Goal: Task Accomplishment & Management: Use online tool/utility

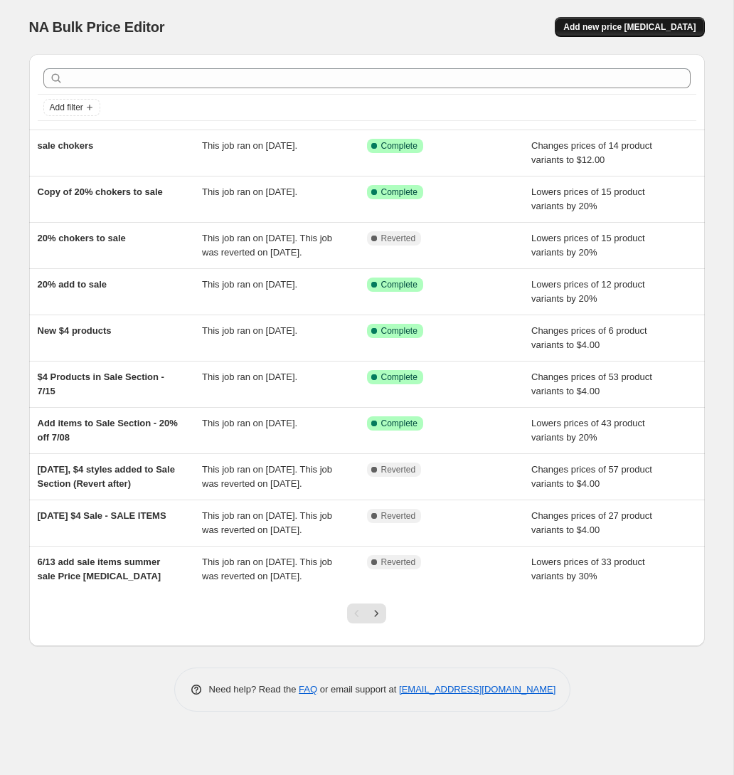
click at [637, 27] on span "Add new price [MEDICAL_DATA]" at bounding box center [629, 26] width 132 height 11
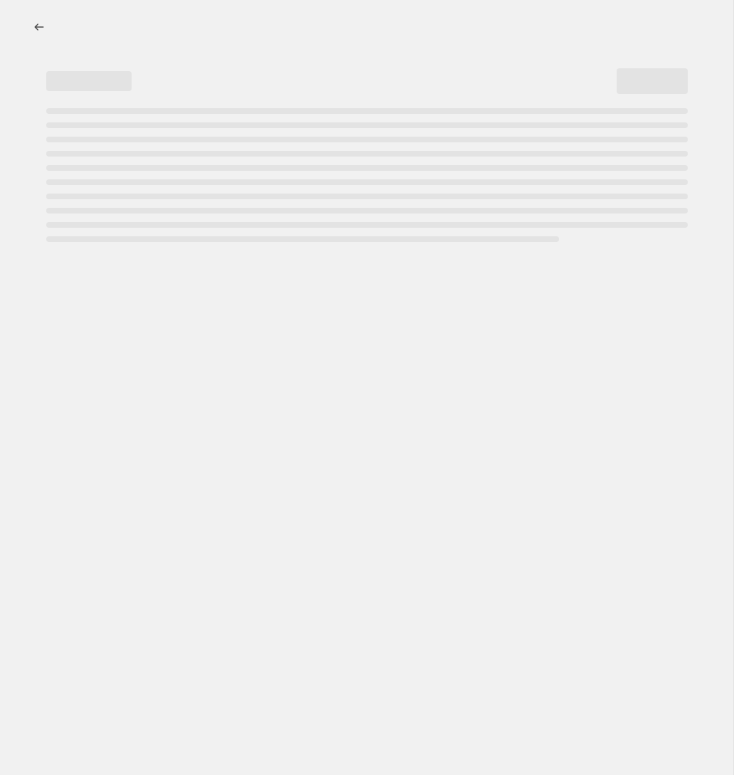
select select "percentage"
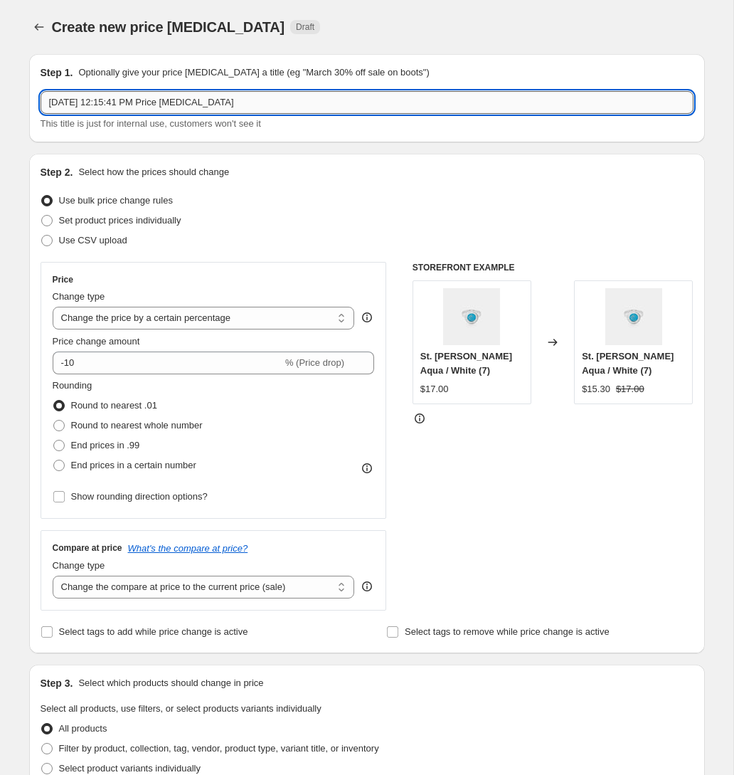
click at [257, 111] on input "[DATE] 12:15:41 PM Price [MEDICAL_DATA]" at bounding box center [367, 102] width 653 height 23
type input "$5 Products"
click at [171, 311] on select "Change the price to a certain amount Change the price by a certain amount Chang…" at bounding box center [204, 318] width 302 height 23
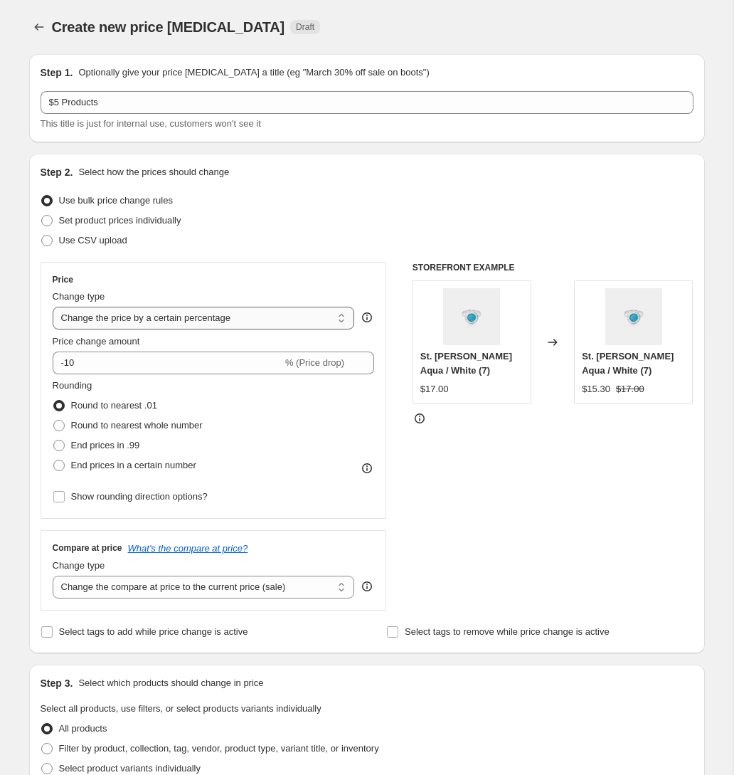
select select "to"
click at [53, 307] on select "Change the price to a certain amount Change the price by a certain amount Chang…" at bounding box center [204, 318] width 302 height 23
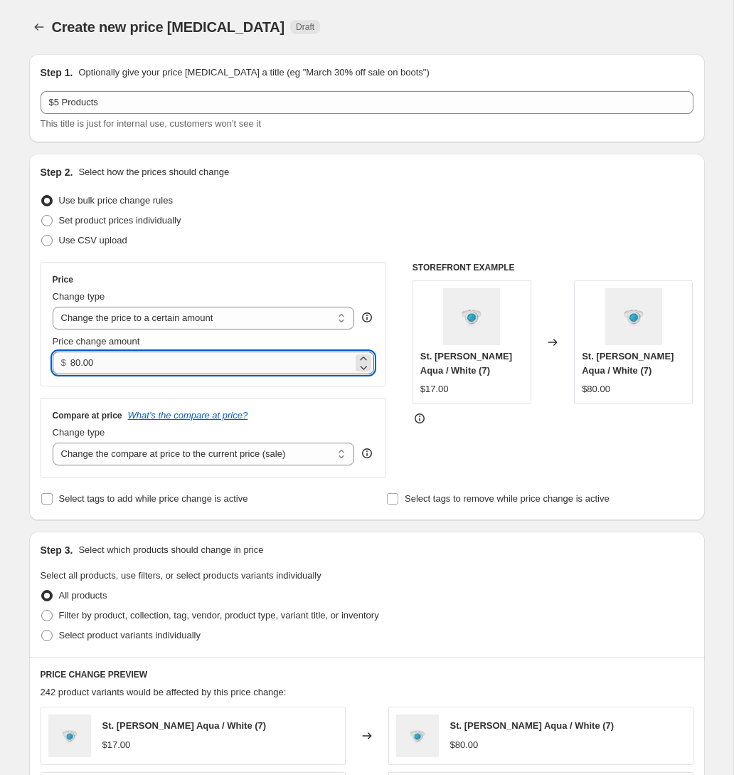
click at [100, 354] on input "80.00" at bounding box center [211, 362] width 282 height 23
type input "5.00"
click at [318, 418] on div "Compare at price What's the compare at price?" at bounding box center [214, 415] width 322 height 11
click at [208, 447] on select "Change the compare at price to the current price (sale) Change the compare at p…" at bounding box center [204, 453] width 302 height 23
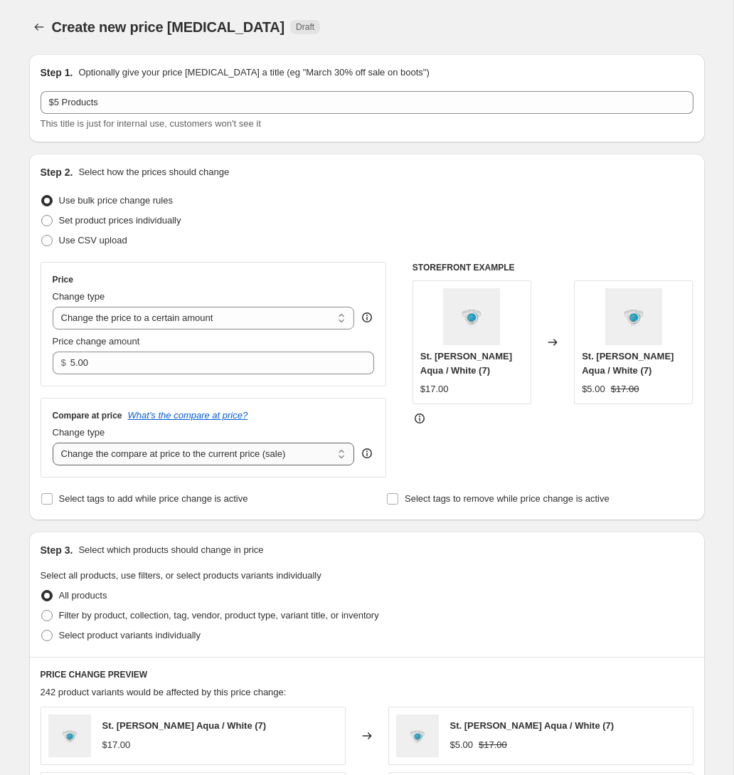
select select "no_change"
click at [53, 442] on select "Change the compare at price to the current price (sale) Change the compare at p…" at bounding box center [204, 453] width 302 height 23
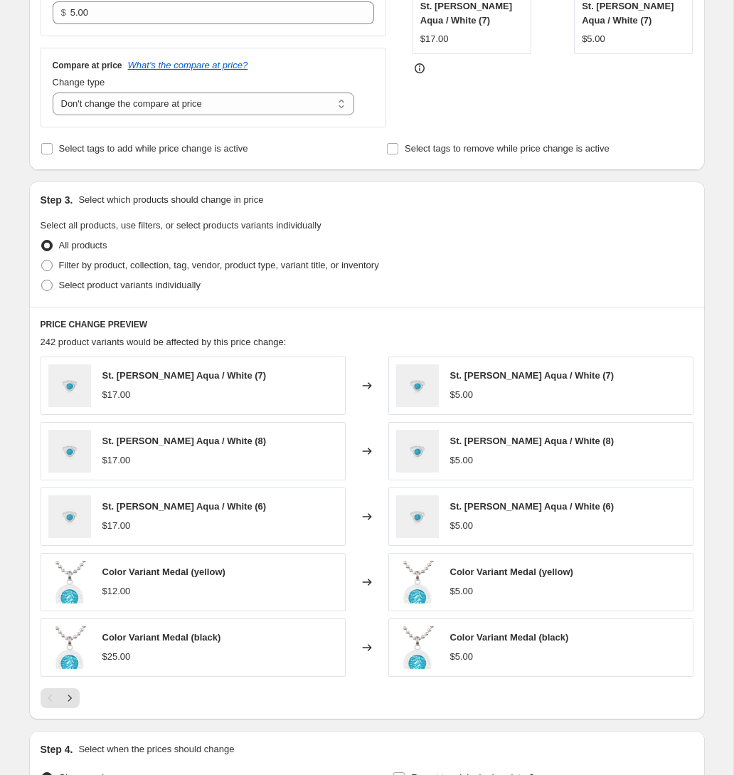
scroll to position [417, 0]
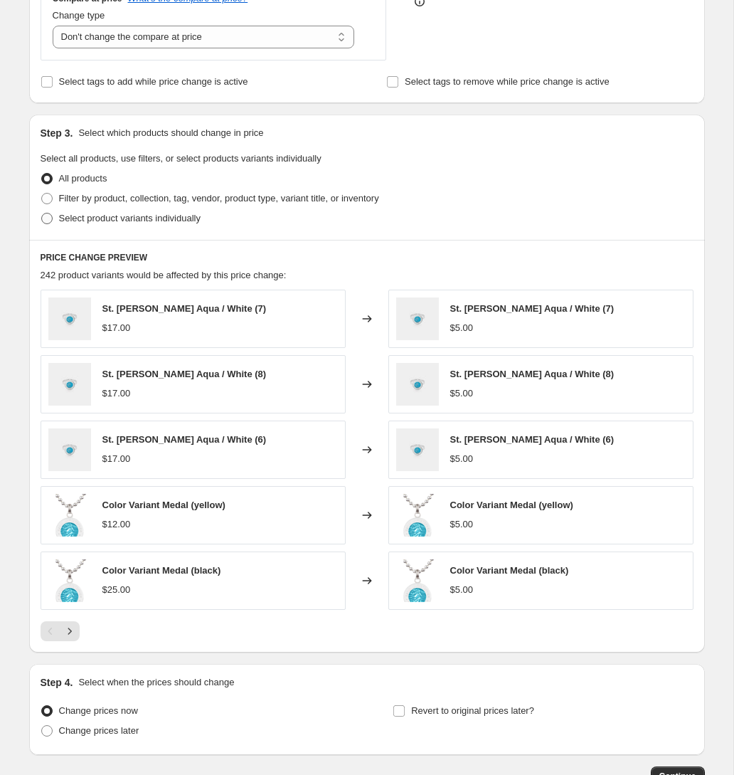
click at [60, 215] on span "Select product variants individually" at bounding box center [130, 218] width 142 height 11
click at [42, 213] on input "Select product variants individually" at bounding box center [41, 213] width 1 height 1
radio input "true"
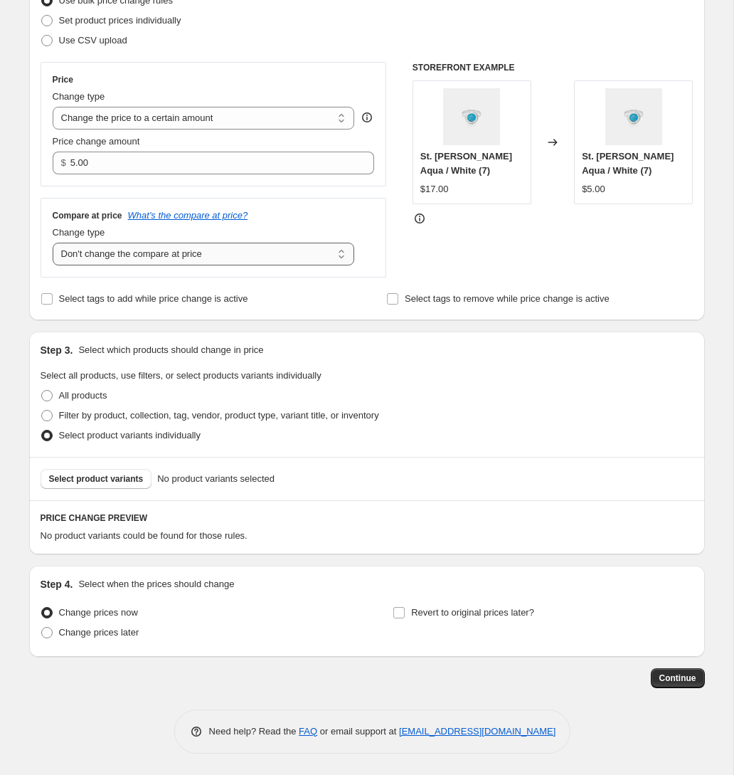
scroll to position [199, 0]
click at [107, 484] on span "Select product variants" at bounding box center [96, 479] width 95 height 11
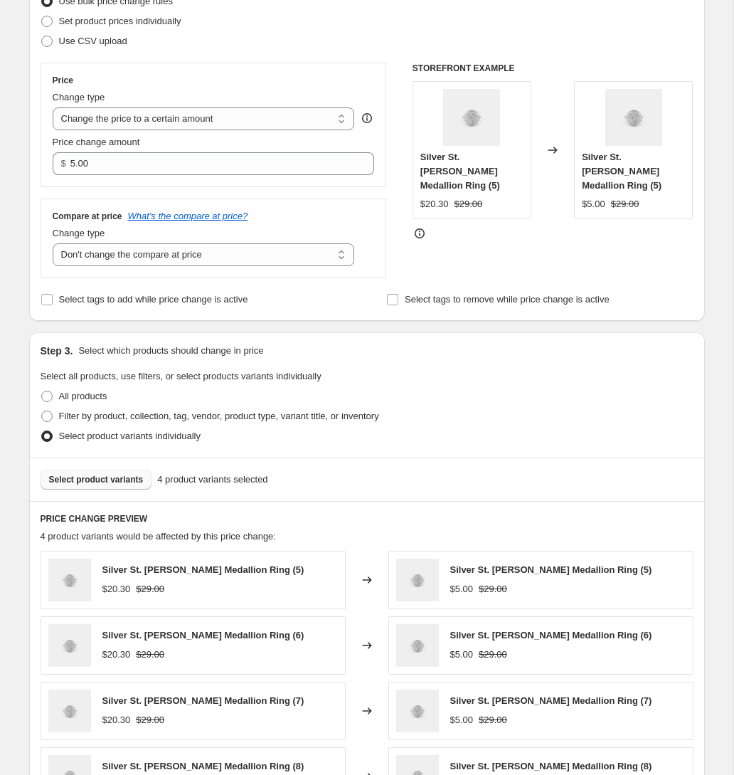
click at [90, 474] on span "Select product variants" at bounding box center [96, 479] width 95 height 11
click at [100, 476] on span "Select product variants" at bounding box center [96, 479] width 95 height 11
click at [127, 489] on div "Select product variants 7 product variants selected" at bounding box center [367, 478] width 676 height 43
click at [123, 479] on span "Select product variants" at bounding box center [96, 479] width 95 height 11
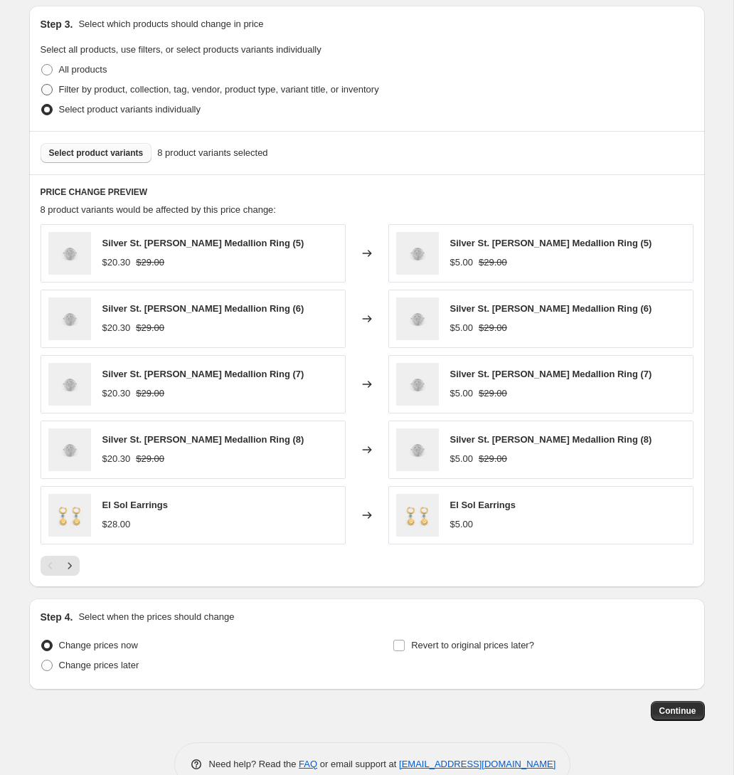
scroll to position [528, 0]
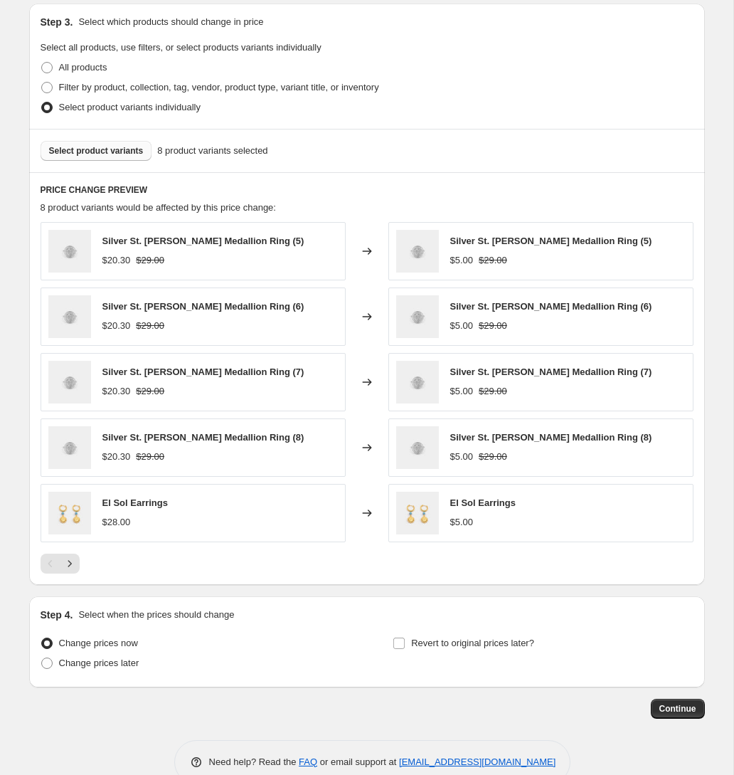
click at [102, 510] on div "El Sol Earrings $28.00" at bounding box center [134, 512] width 65 height 33
click at [78, 144] on button "Select product variants" at bounding box center [97, 151] width 112 height 20
click at [122, 142] on button "Select product variants" at bounding box center [97, 151] width 112 height 20
click at [75, 144] on button "Select product variants" at bounding box center [97, 151] width 112 height 20
click at [132, 154] on span "Select product variants" at bounding box center [96, 150] width 95 height 11
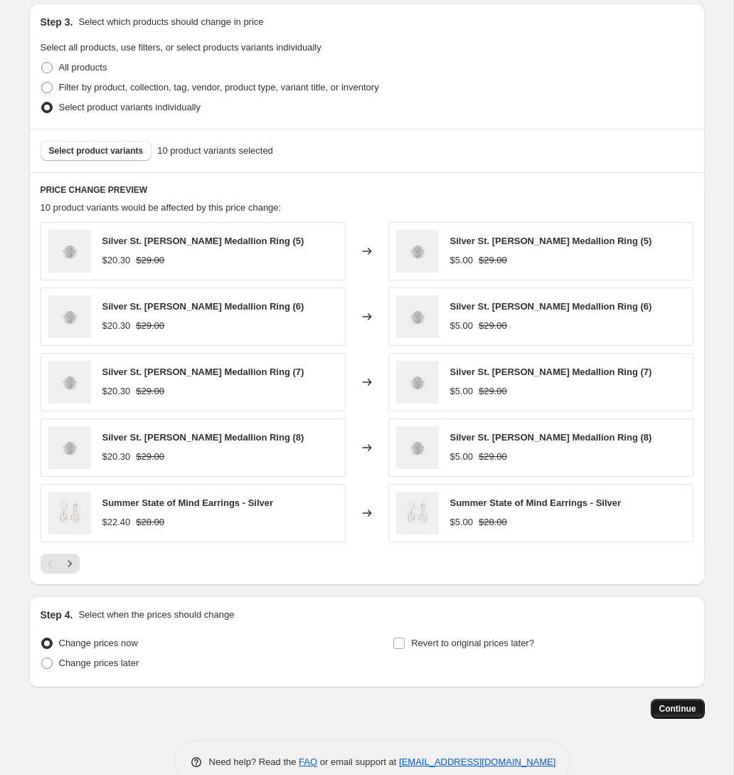
click at [676, 709] on span "Continue" at bounding box center [677, 708] width 37 height 11
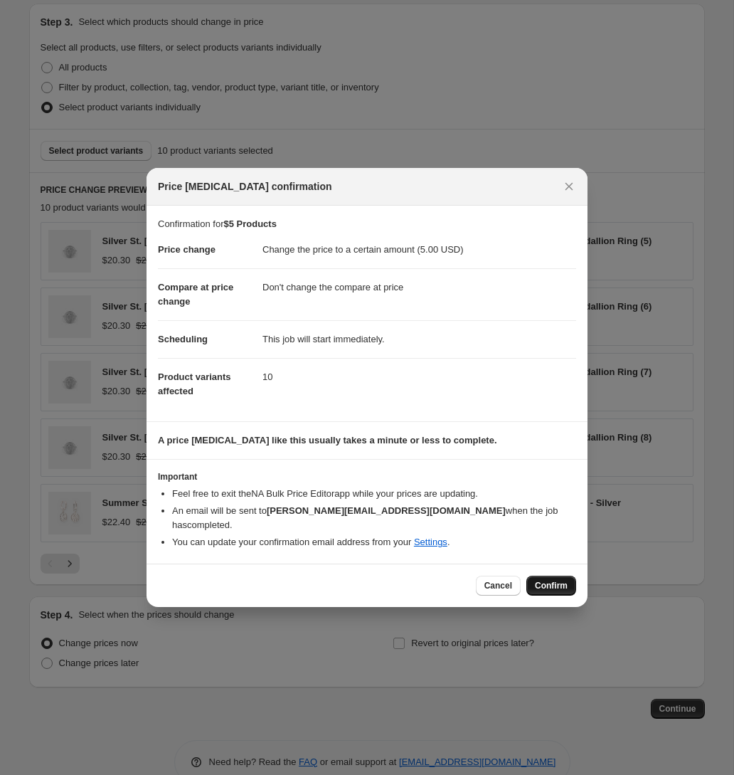
click at [543, 584] on button "Confirm" at bounding box center [551, 585] width 50 height 20
type input "$5 Products"
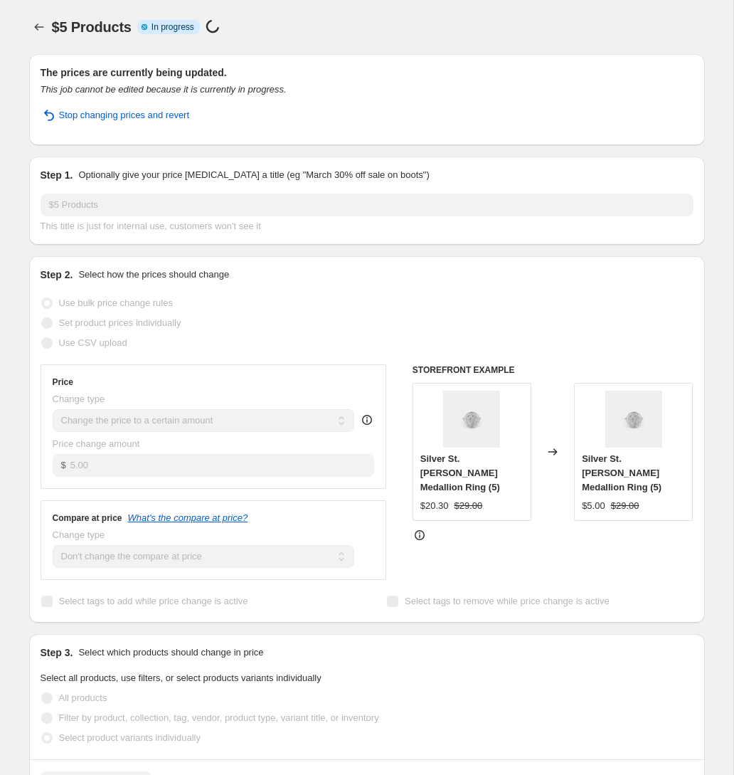
select select "no_change"
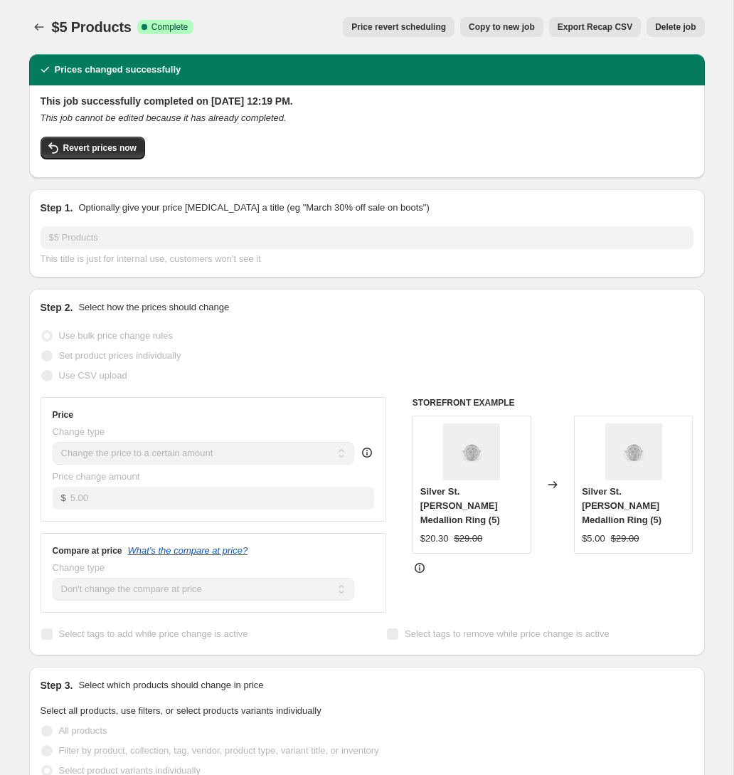
click at [513, 31] on span "Copy to new job" at bounding box center [502, 26] width 66 height 11
select select "no_change"
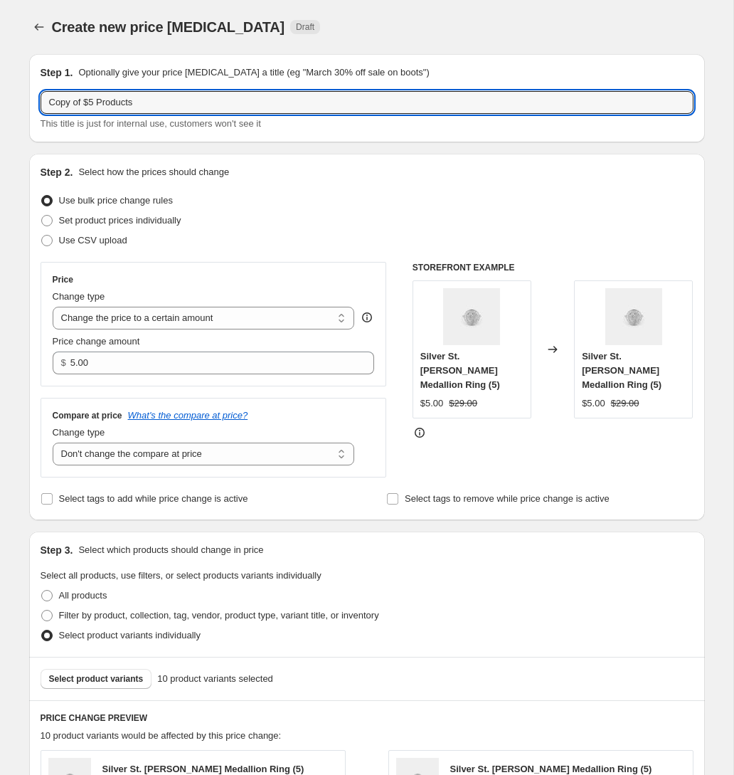
drag, startPoint x: 169, startPoint y: 106, endPoint x: -57, endPoint y: 90, distance: 226.1
click at [0, 90] on html "Home Settings Plans Skip to content Create new price [MEDICAL_DATA]. This page …" at bounding box center [367, 387] width 734 height 775
type input "$10 Products"
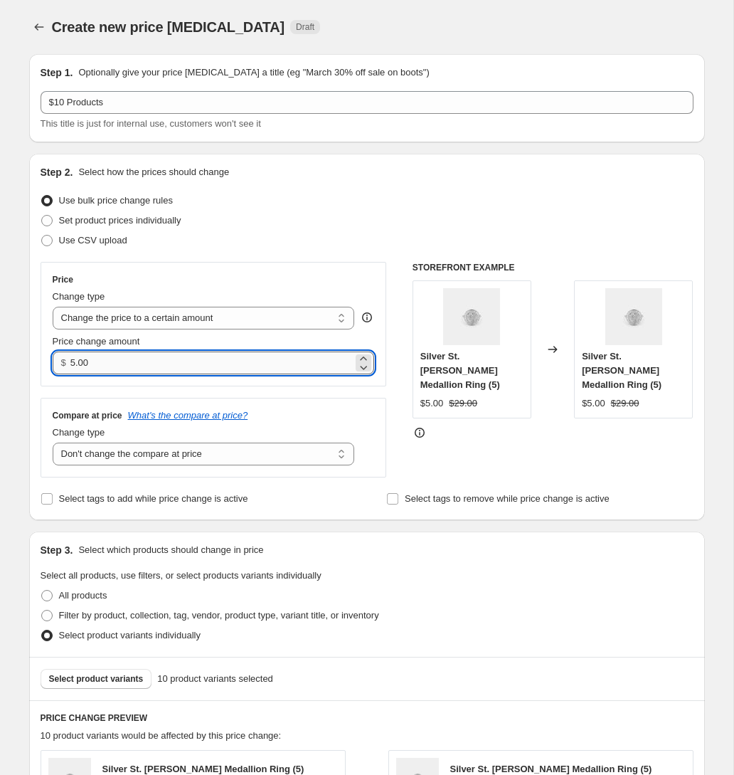
click at [141, 364] on input "5.00" at bounding box center [211, 362] width 282 height 23
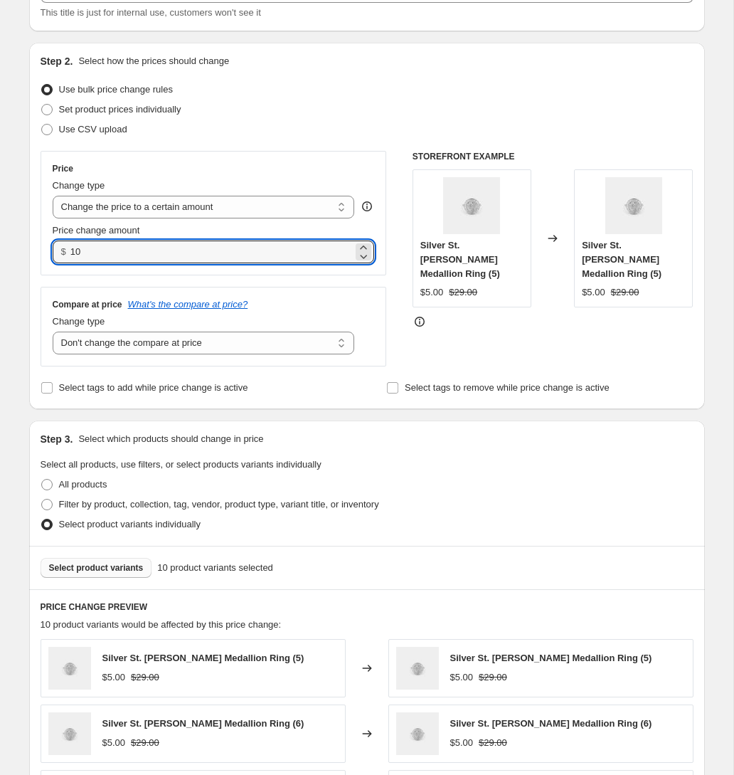
scroll to position [110, 0]
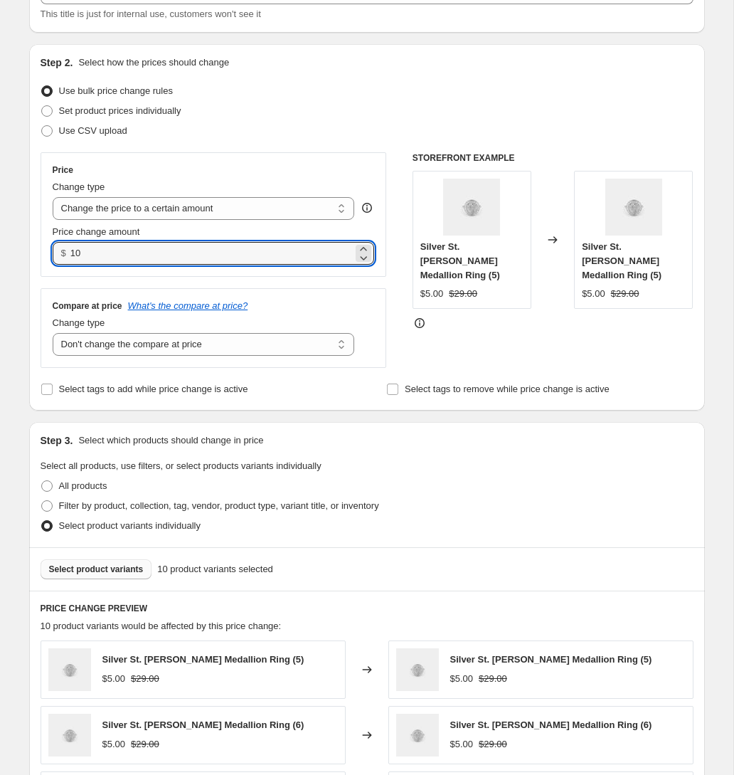
type input "10.00"
click at [115, 572] on span "Select product variants" at bounding box center [96, 568] width 95 height 11
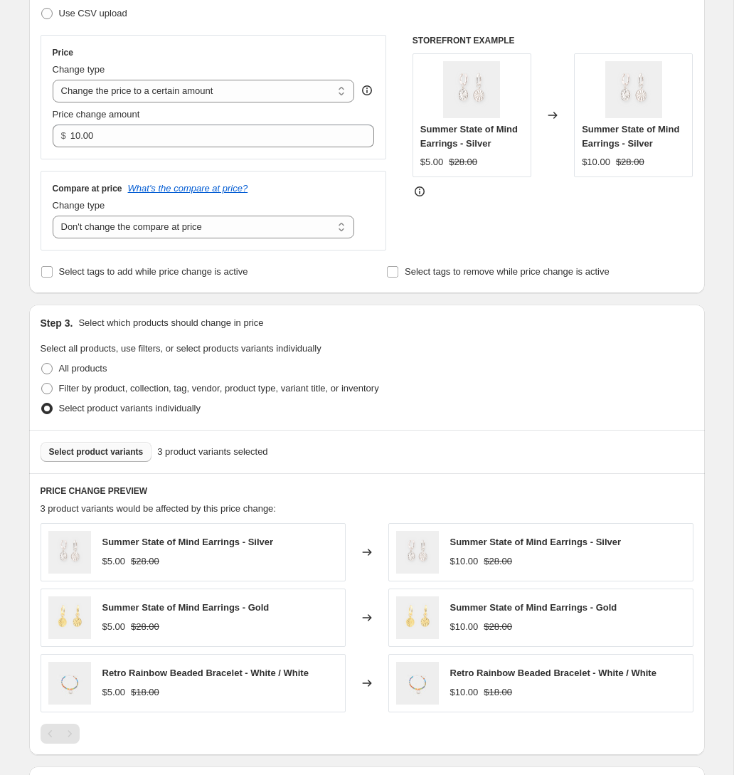
scroll to position [228, 0]
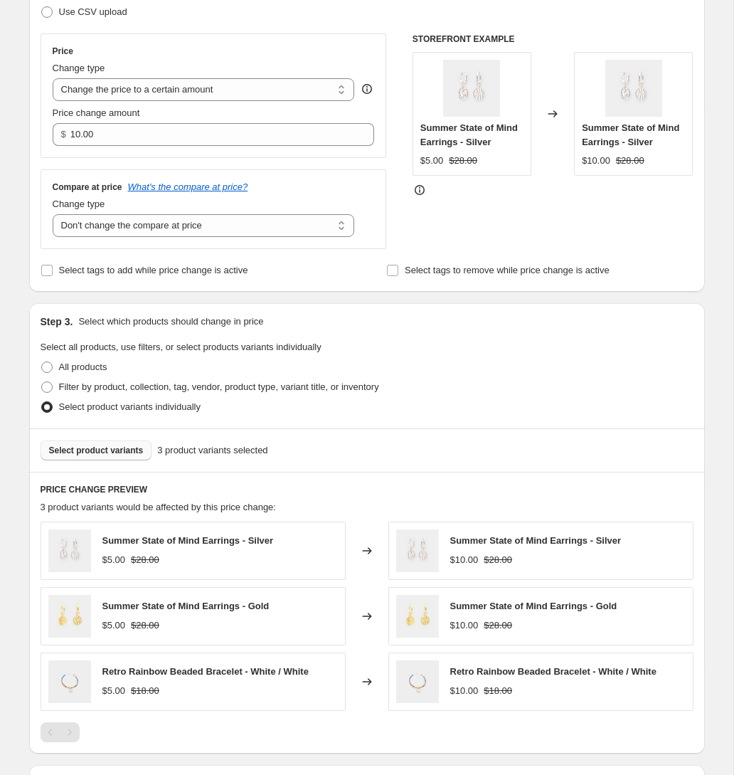
click at [81, 450] on span "Select product variants" at bounding box center [96, 450] width 95 height 11
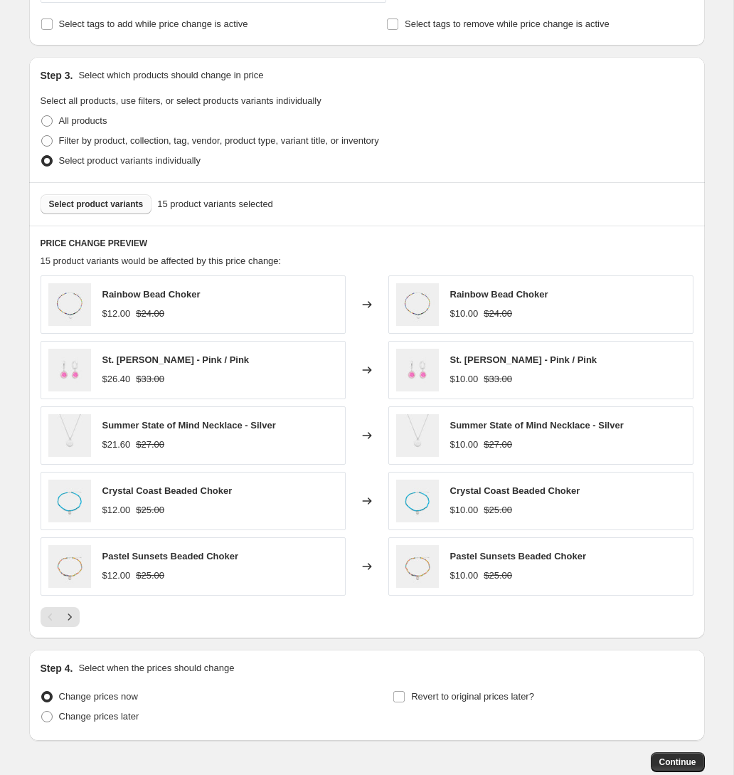
scroll to position [558, 0]
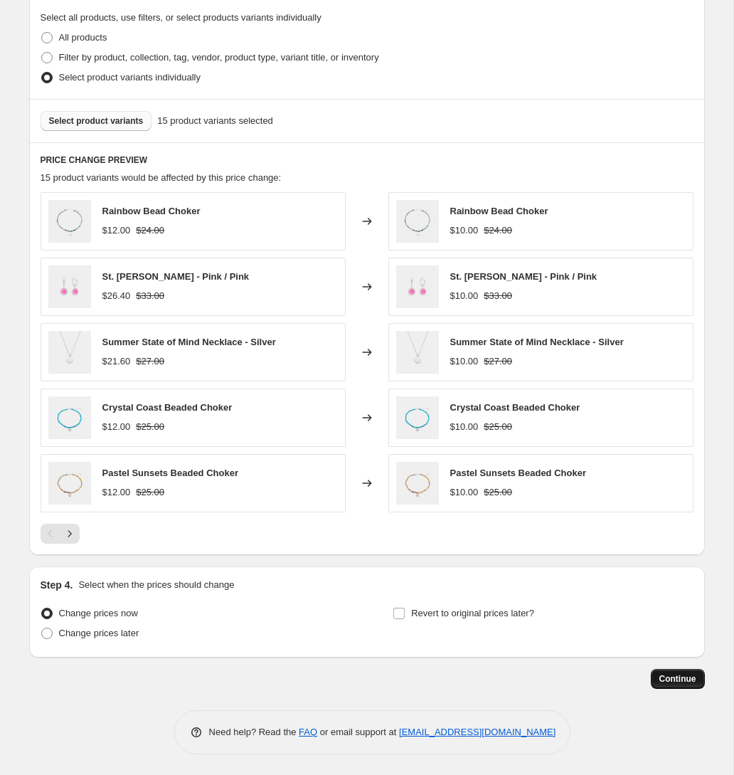
click at [676, 674] on span "Continue" at bounding box center [677, 678] width 37 height 11
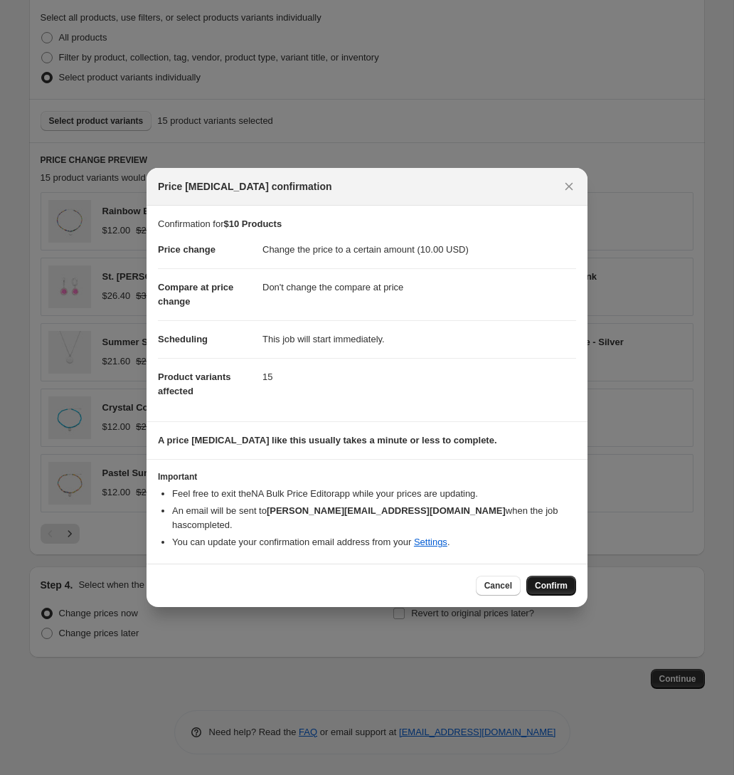
click at [551, 580] on span "Confirm" at bounding box center [551, 585] width 33 height 11
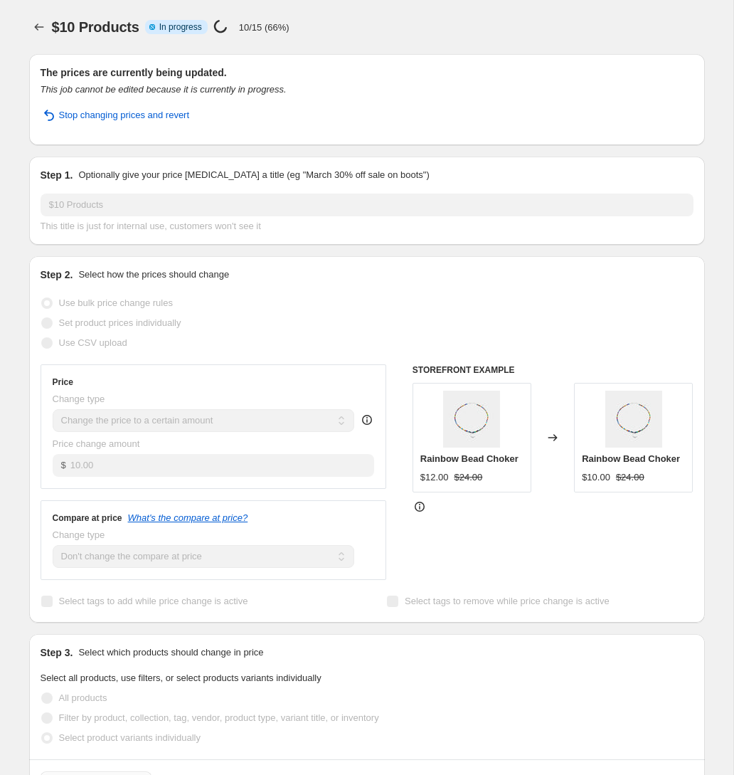
select select "no_change"
